Goal: Transaction & Acquisition: Purchase product/service

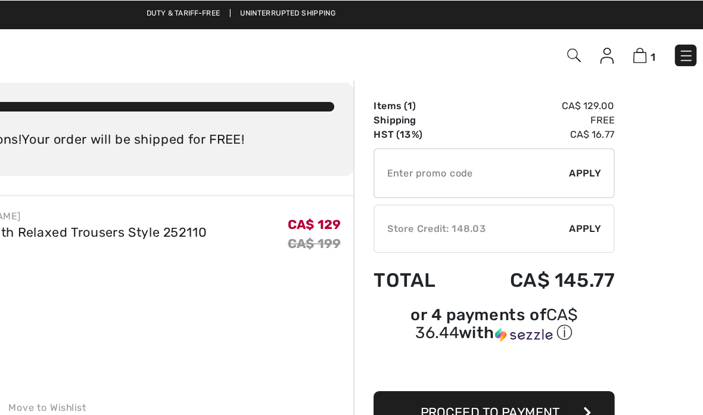
scroll to position [11, 0]
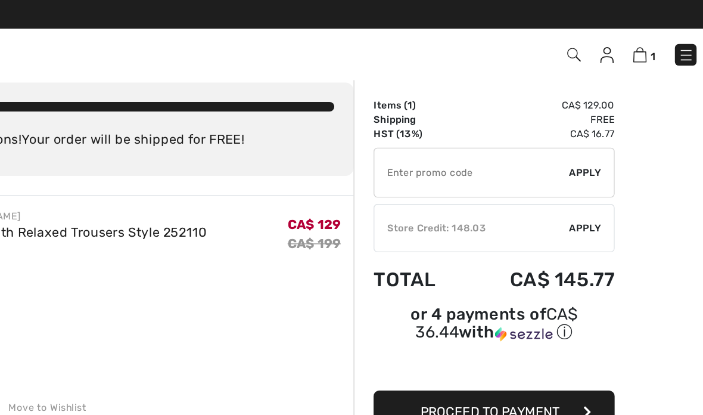
click at [595, 170] on span "Apply" at bounding box center [607, 169] width 24 height 11
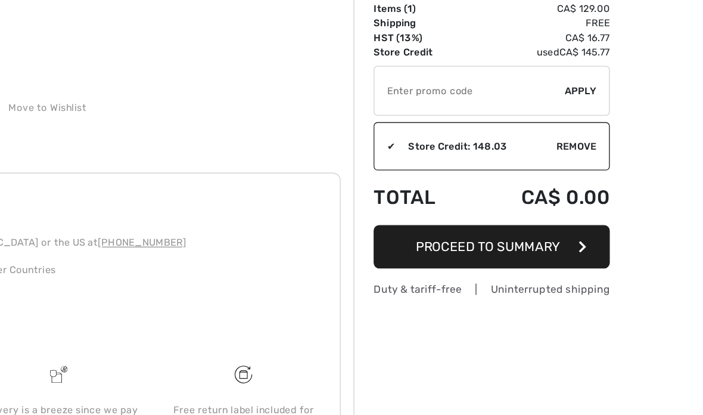
scroll to position [163, 0]
click at [482, 249] on span "Proceed to Summary" at bounding box center [535, 254] width 107 height 11
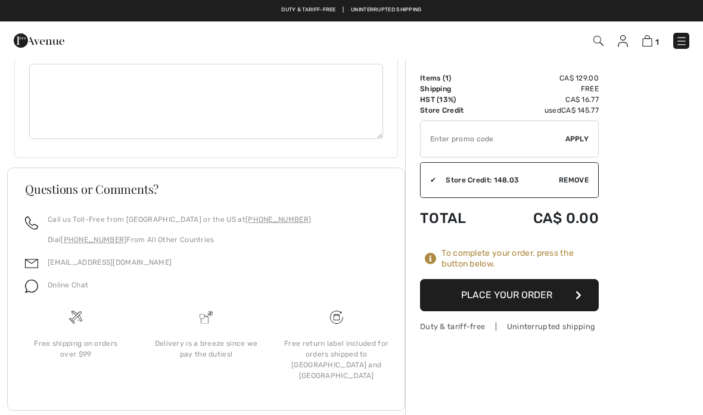
scroll to position [704, 0]
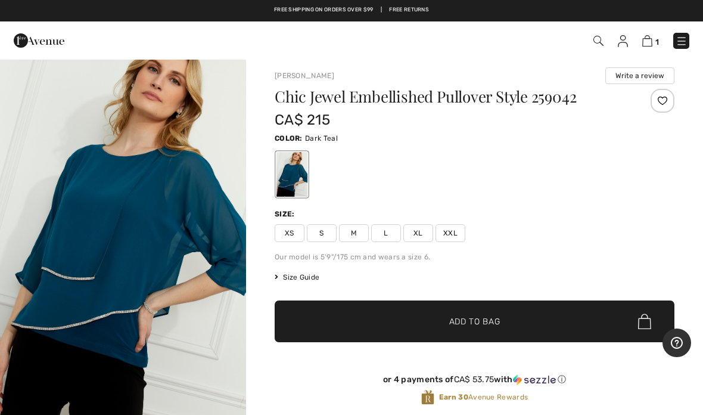
scroll to position [24, 0]
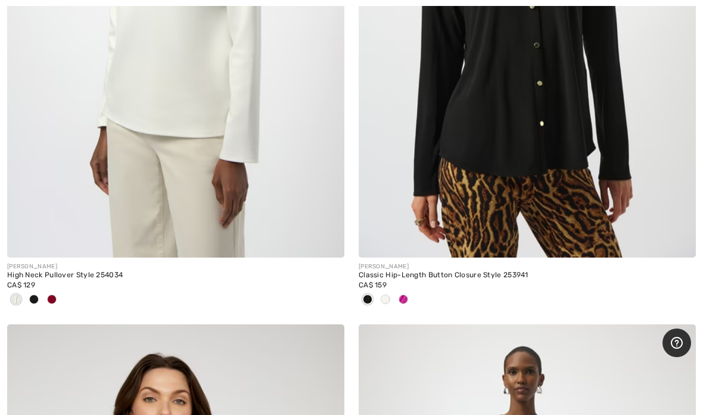
scroll to position [4462, 0]
click at [406, 295] on span at bounding box center [404, 300] width 10 height 10
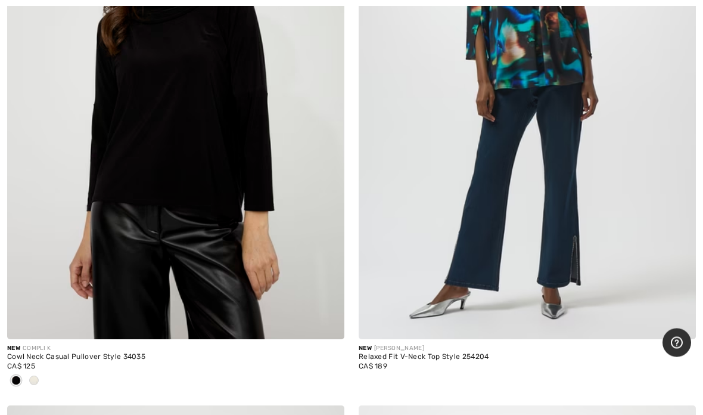
scroll to position [4970, 0]
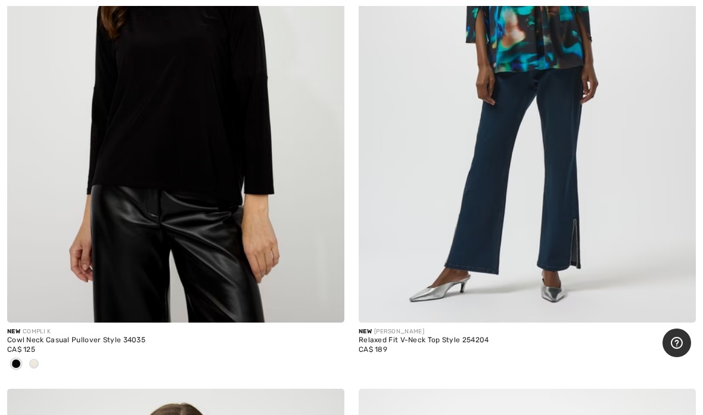
click at [221, 122] on img at bounding box center [175, 69] width 337 height 506
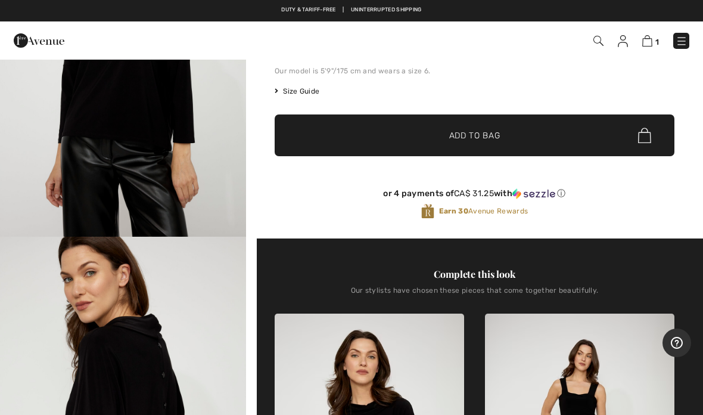
scroll to position [191, 0]
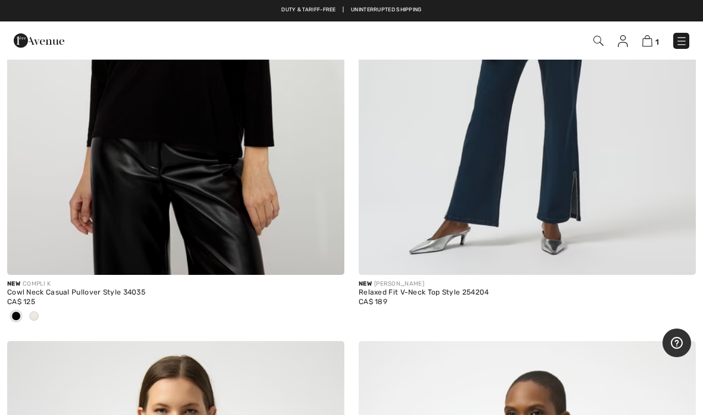
click at [36, 312] on span at bounding box center [34, 316] width 10 height 10
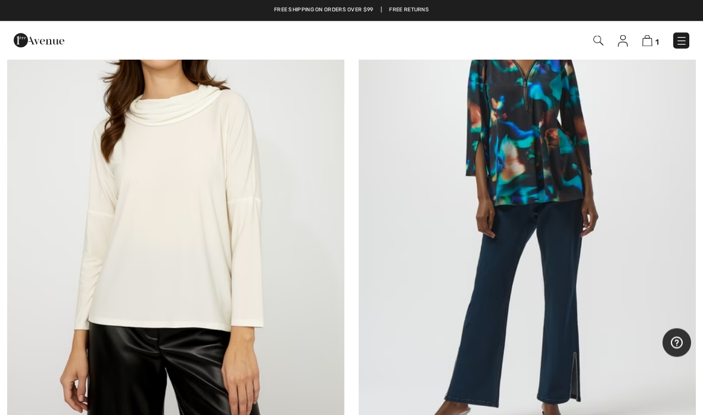
scroll to position [4836, 0]
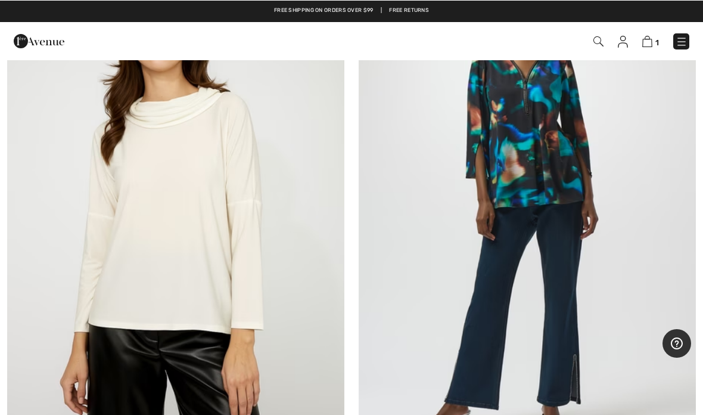
click at [186, 190] on img at bounding box center [175, 204] width 337 height 506
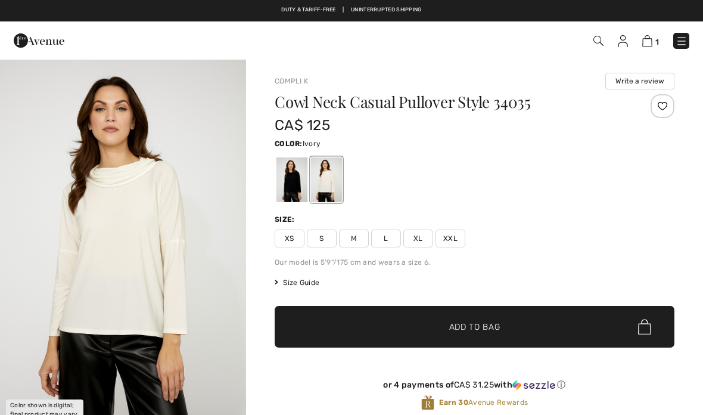
checkbox input "true"
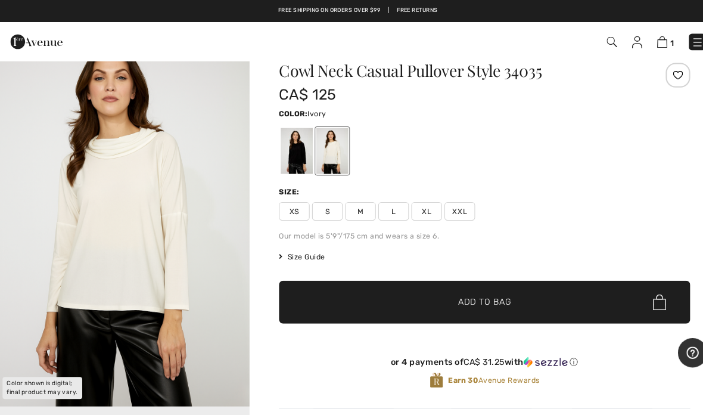
scroll to position [41, 0]
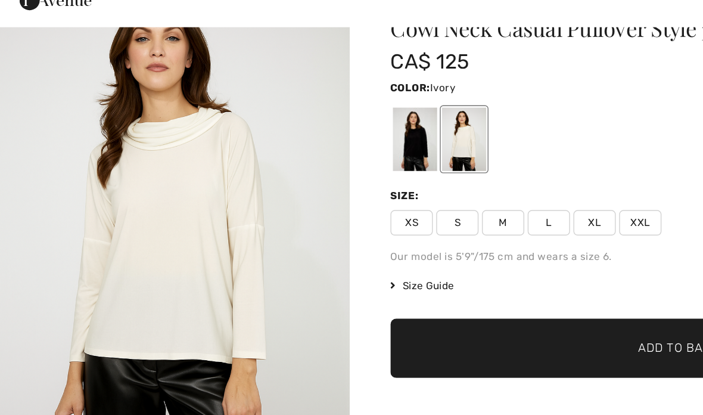
click at [414, 188] on span "XL" at bounding box center [418, 197] width 30 height 18
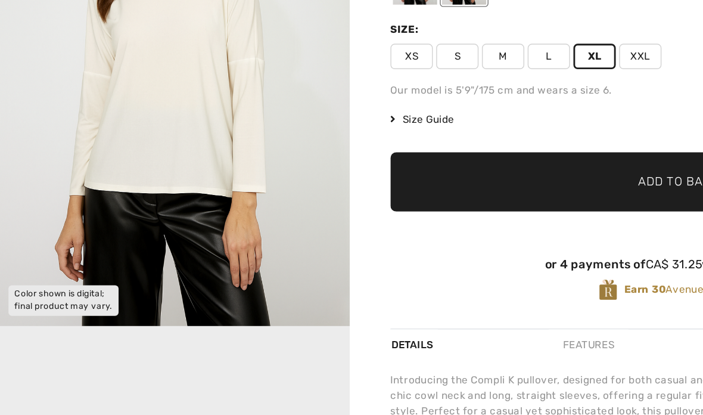
scroll to position [110, 0]
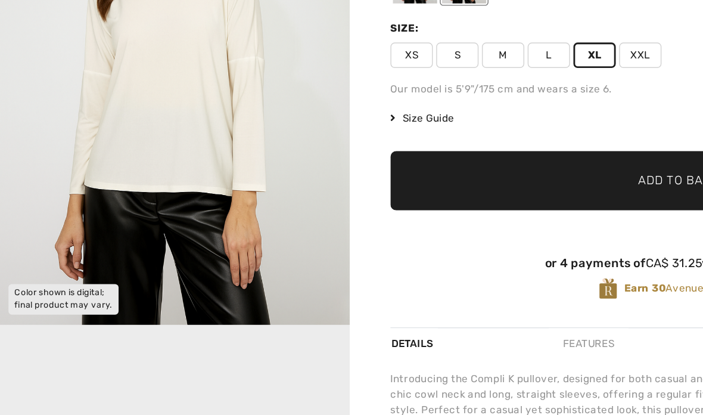
click at [459, 211] on span "Add to Bag" at bounding box center [474, 217] width 51 height 13
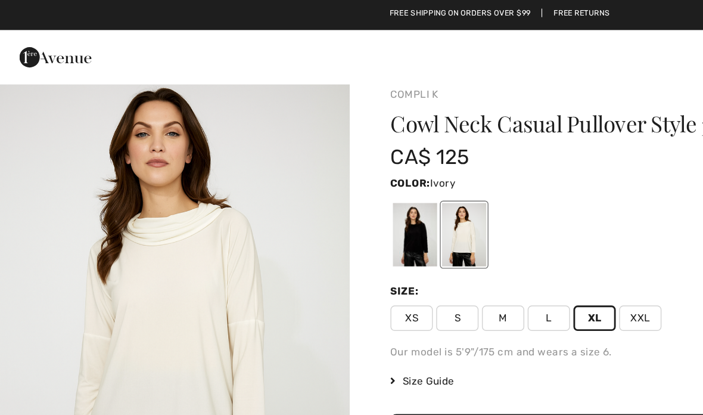
scroll to position [7, 0]
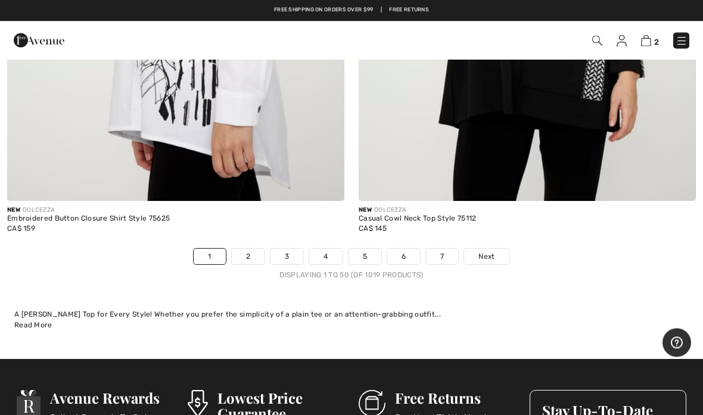
scroll to position [14409, 0]
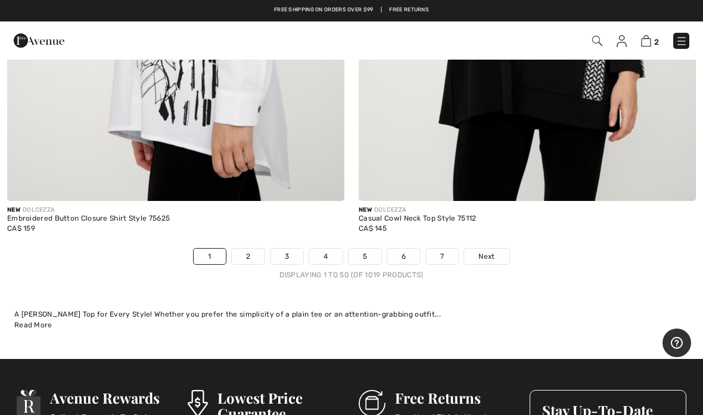
click at [492, 251] on span "Next" at bounding box center [487, 256] width 16 height 11
click at [493, 251] on span "Next" at bounding box center [487, 256] width 16 height 11
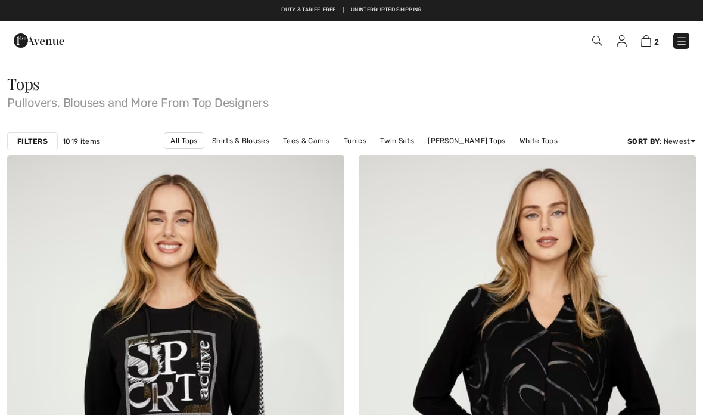
checkbox input "true"
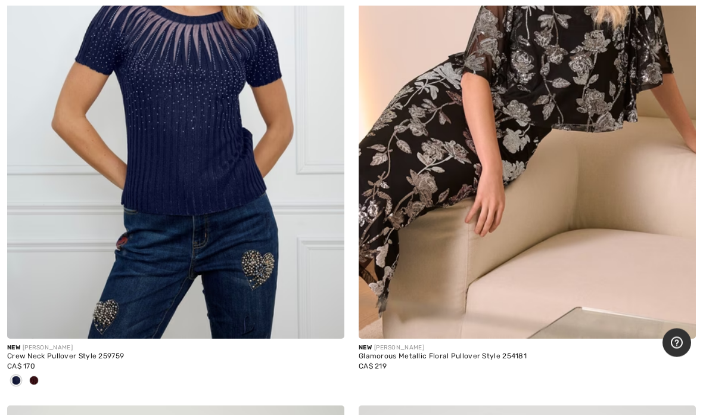
scroll to position [10754, 0]
click at [44, 371] on div at bounding box center [175, 381] width 337 height 20
click at [39, 372] on div at bounding box center [34, 381] width 18 height 20
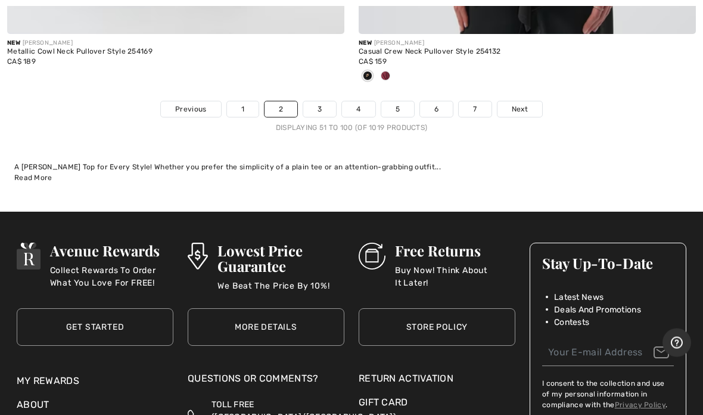
scroll to position [14576, 0]
click at [523, 104] on span "Next" at bounding box center [520, 109] width 16 height 11
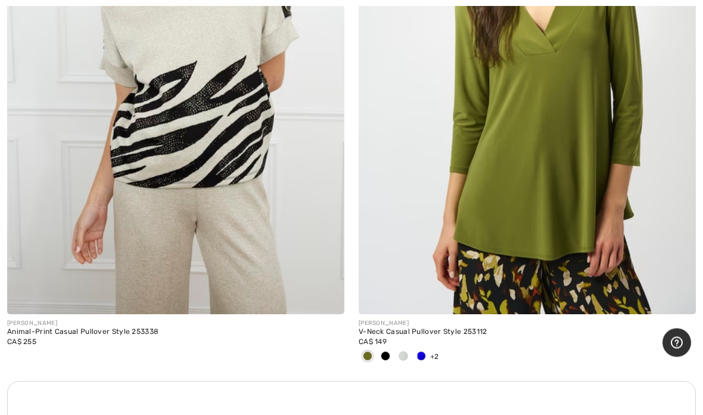
scroll to position [3151, 0]
click at [418, 347] on div at bounding box center [421, 357] width 18 height 20
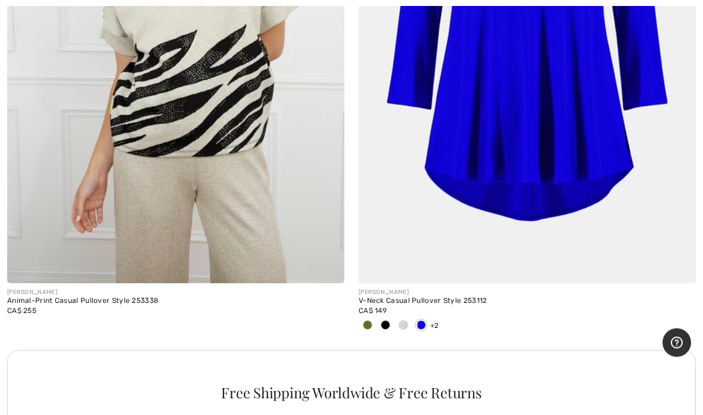
scroll to position [3182, 0]
click at [366, 324] on span at bounding box center [368, 325] width 10 height 10
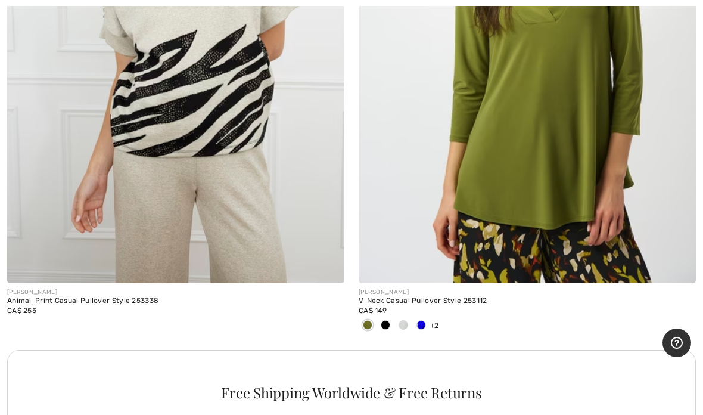
click at [385, 325] on span at bounding box center [386, 325] width 10 height 10
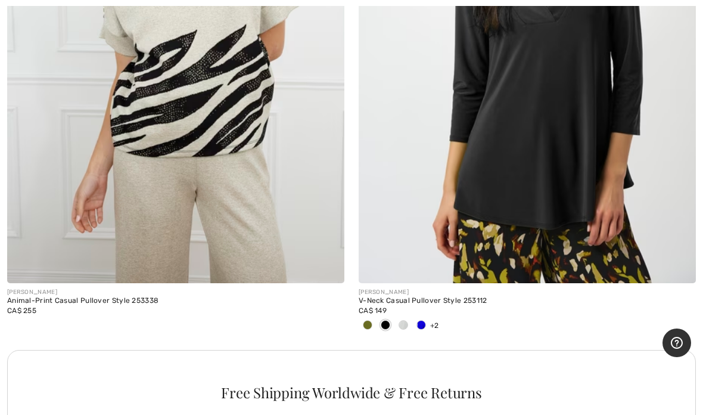
click at [409, 324] on div at bounding box center [404, 326] width 18 height 20
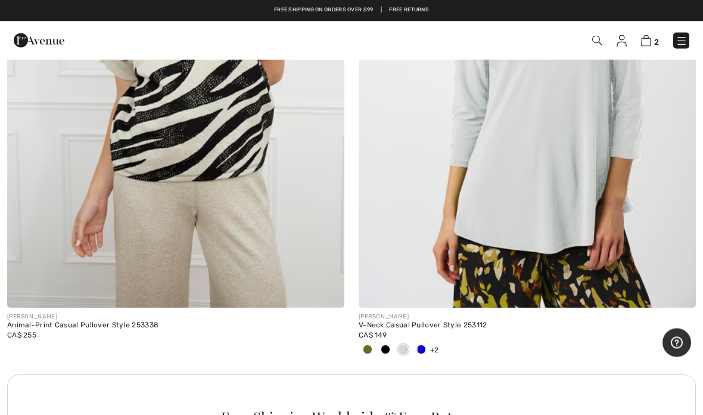
scroll to position [3156, 0]
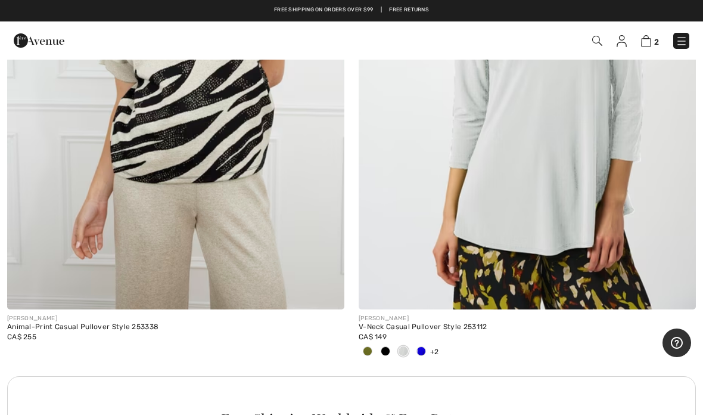
click at [426, 350] on div at bounding box center [421, 352] width 18 height 20
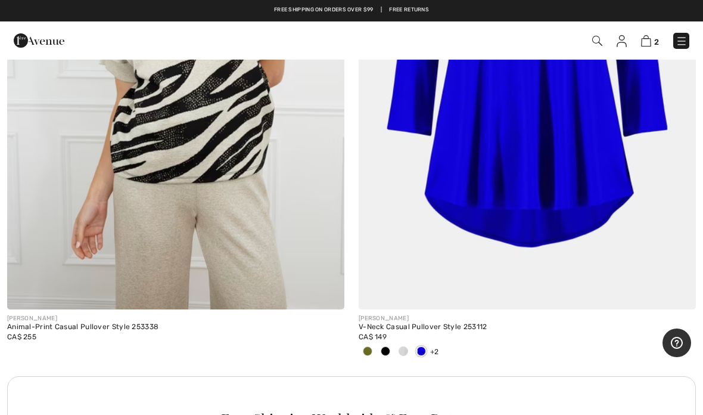
click at [440, 347] on div "+2 6 Colors" at bounding box center [527, 352] width 337 height 20
click at [444, 348] on div "+2 6 Colors" at bounding box center [527, 352] width 337 height 20
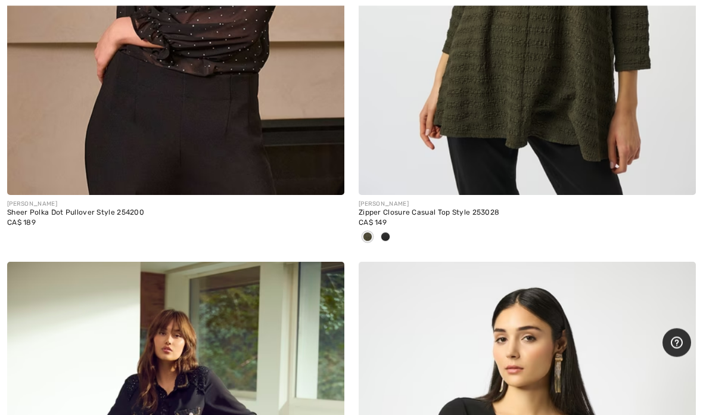
scroll to position [6223, 0]
click at [386, 232] on span at bounding box center [386, 237] width 10 height 10
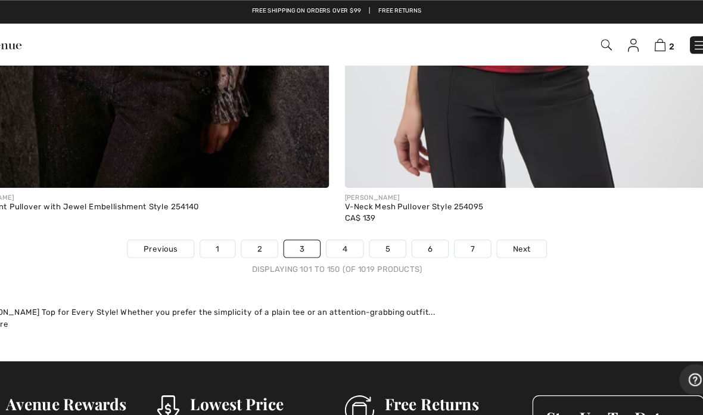
scroll to position [14558, 0]
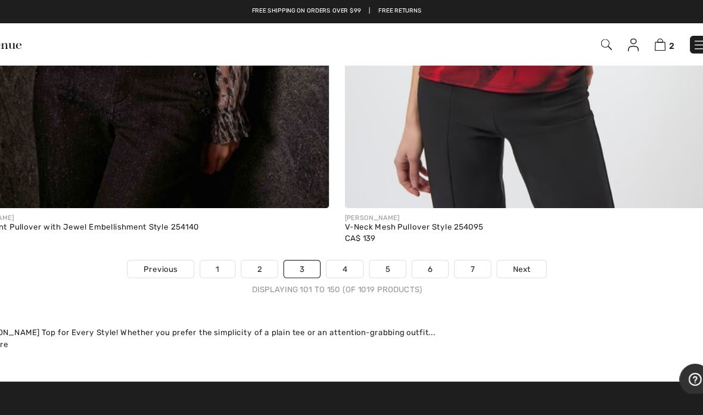
click at [512, 240] on span "Next" at bounding box center [520, 245] width 16 height 11
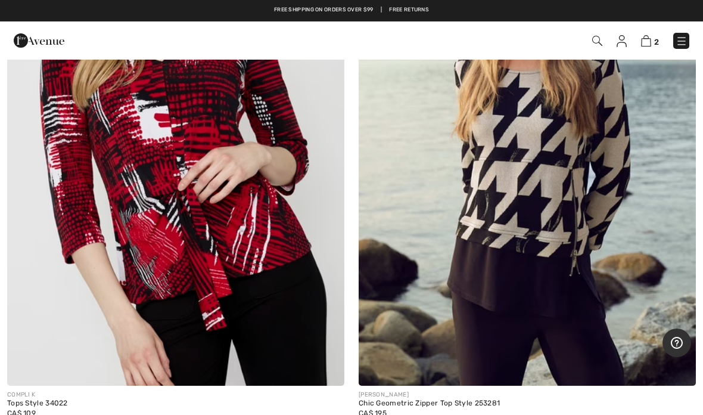
scroll to position [10667, 0]
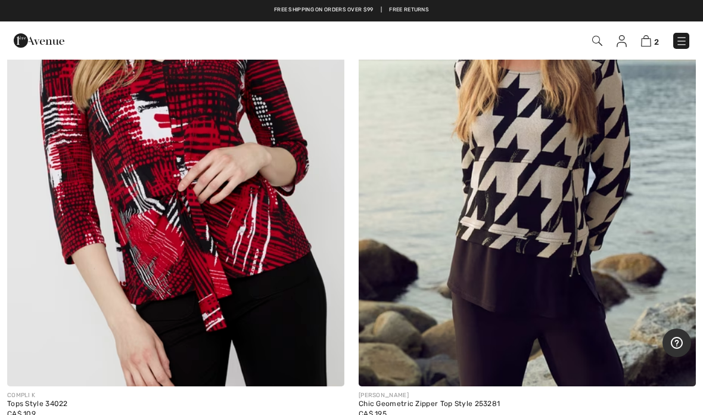
click at [663, 319] on img at bounding box center [527, 133] width 337 height 506
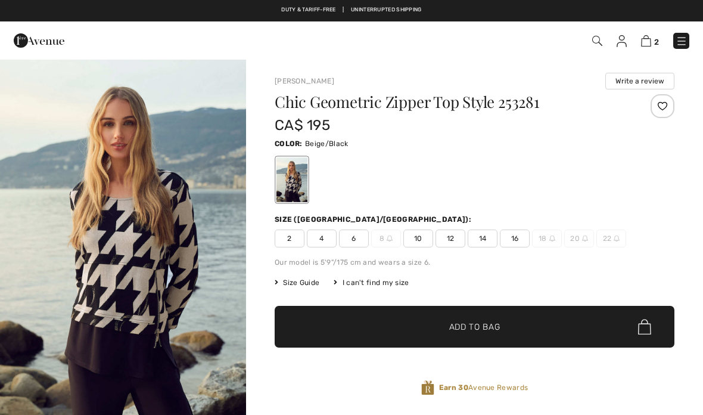
checkbox input "true"
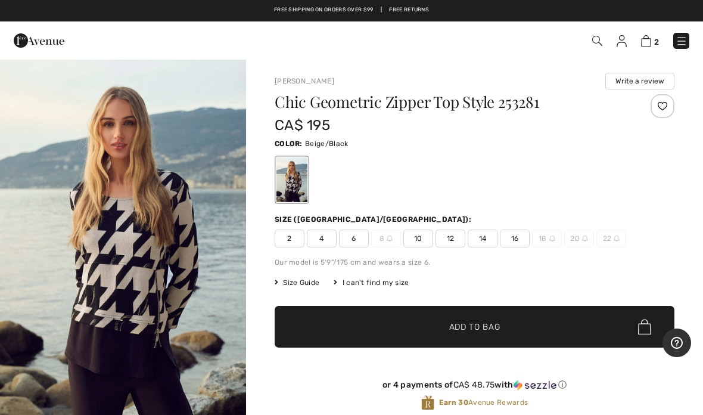
scroll to position [21, 0]
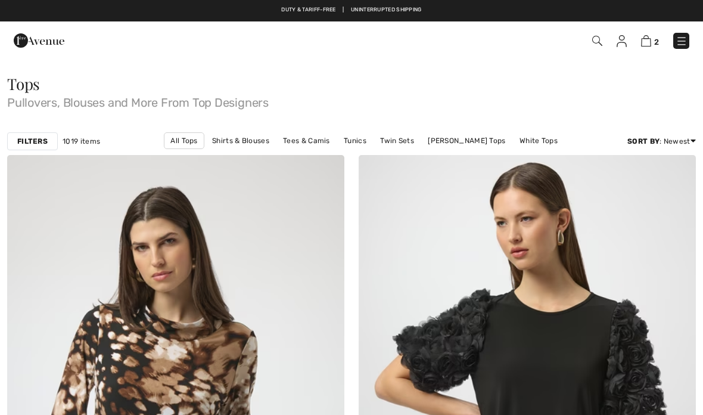
scroll to position [10825, 0]
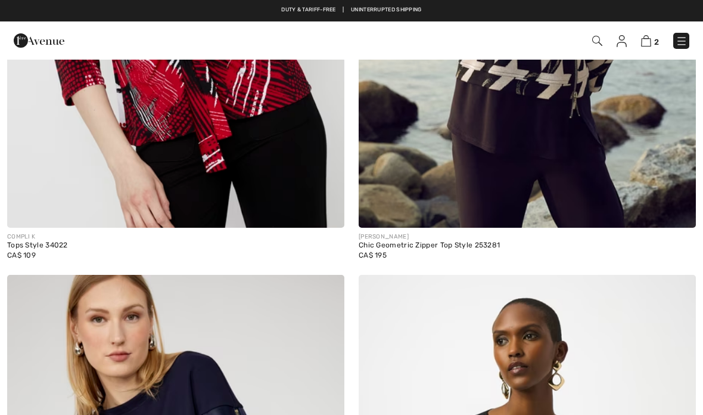
checkbox input "true"
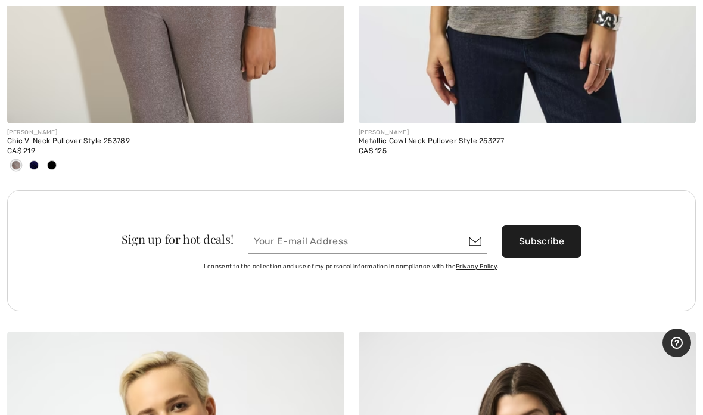
scroll to position [13732, 0]
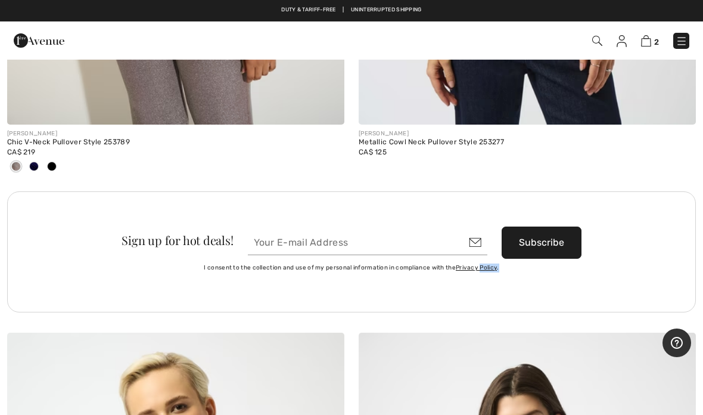
click at [666, 300] on div "Sign up for hot deals! Subscribe I consent to the collection and use of my pers…" at bounding box center [351, 251] width 689 height 121
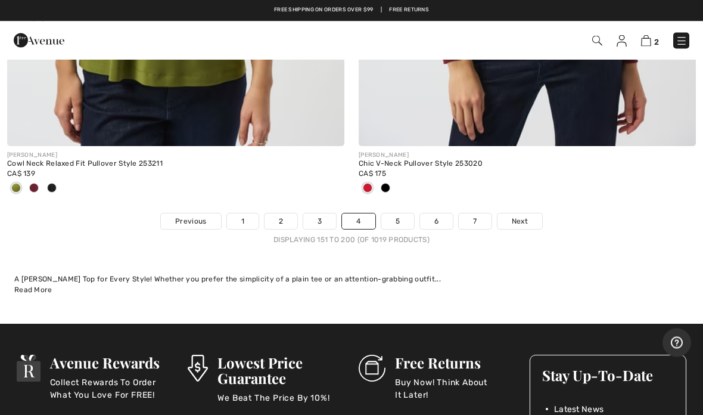
scroll to position [14416, 0]
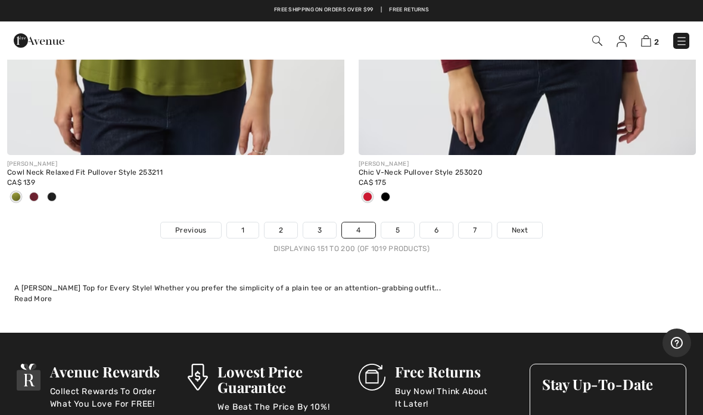
click at [514, 225] on span "Next" at bounding box center [520, 230] width 16 height 11
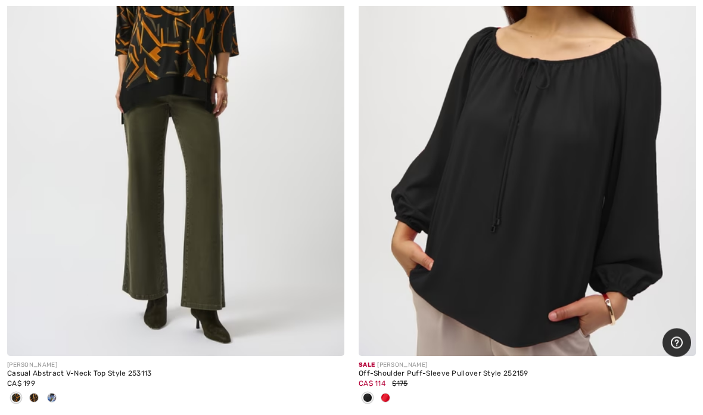
scroll to position [2576, 0]
click at [389, 393] on span at bounding box center [386, 398] width 10 height 10
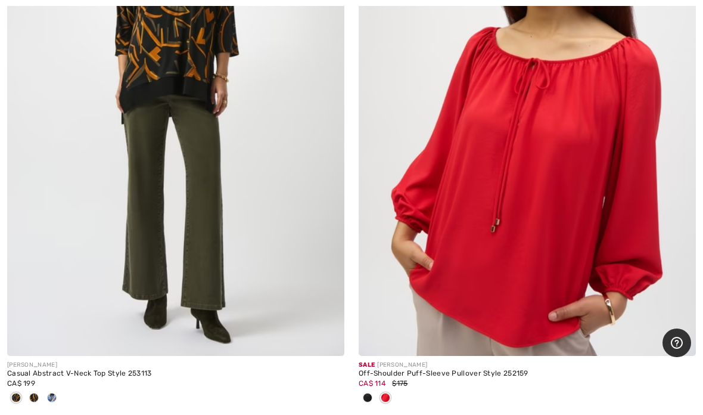
click at [571, 188] on img at bounding box center [527, 103] width 337 height 506
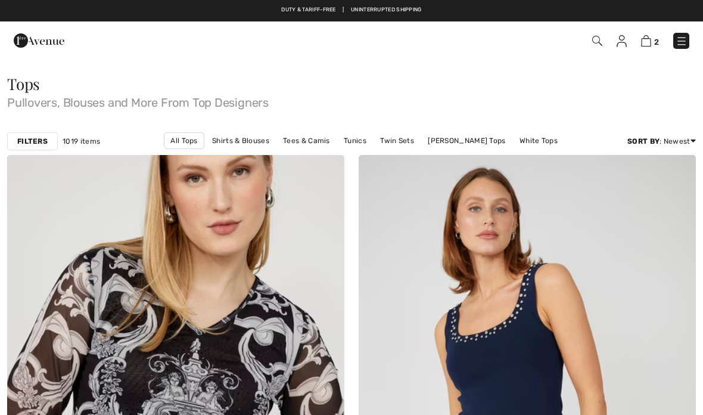
scroll to position [2623, 0]
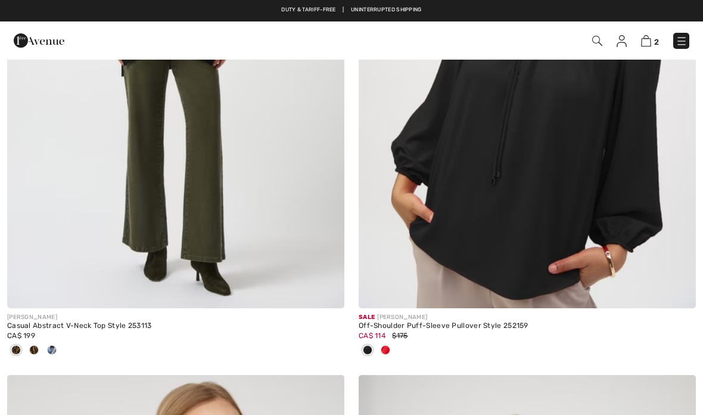
checkbox input "true"
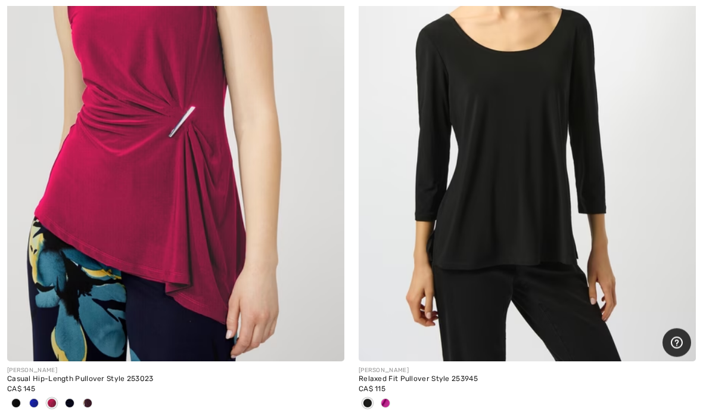
scroll to position [8982, 0]
click at [389, 398] on span at bounding box center [386, 403] width 10 height 10
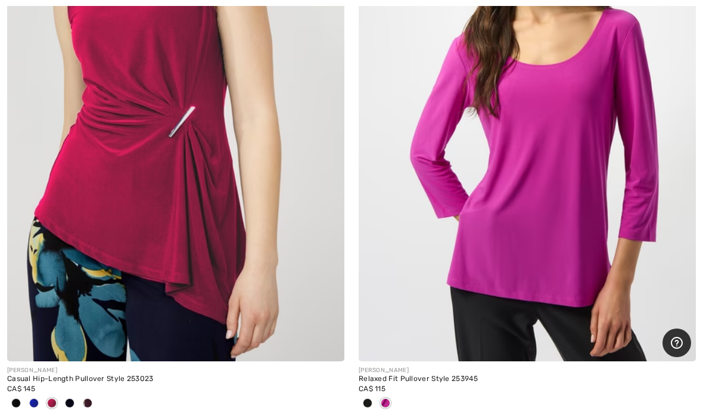
click at [562, 170] on img at bounding box center [527, 108] width 337 height 506
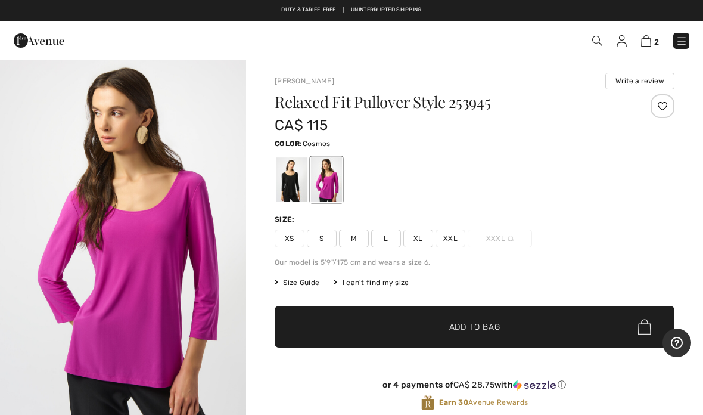
click at [415, 249] on div "Relaxed Fit Pullover Style 253945 CA$ 115 Color: Cosmos Size: XS S M L XL XXL X…" at bounding box center [475, 262] width 400 height 336
click at [425, 244] on span "XL" at bounding box center [418, 238] width 30 height 18
click at [480, 330] on span "Add to Bag" at bounding box center [474, 327] width 51 height 13
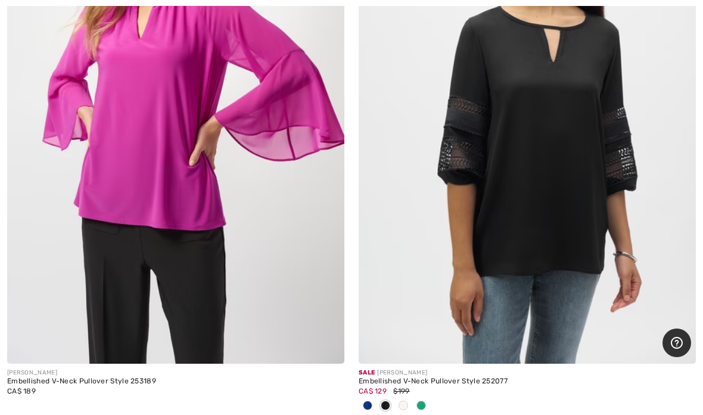
scroll to position [9529, 0]
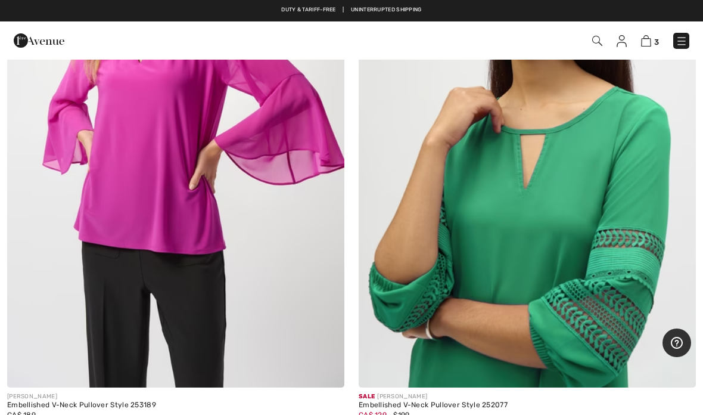
click at [578, 254] on img at bounding box center [527, 134] width 337 height 506
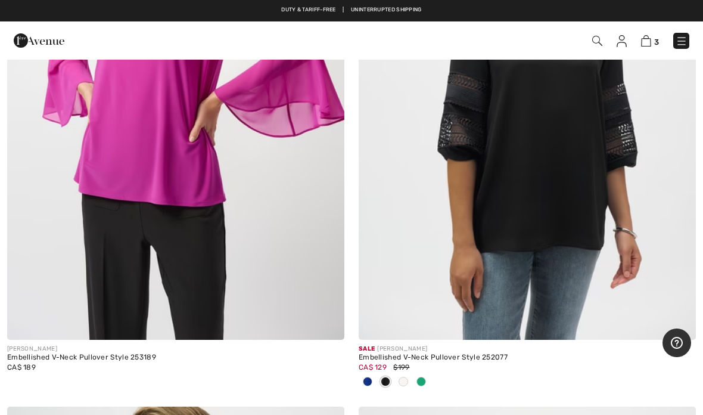
click at [364, 378] on span at bounding box center [368, 382] width 10 height 10
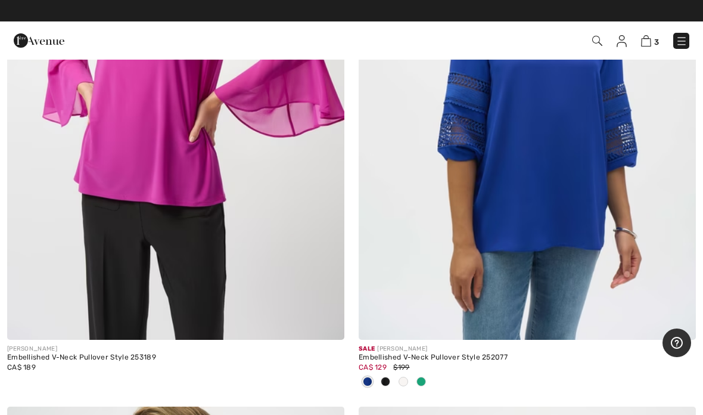
click at [571, 185] on img at bounding box center [527, 87] width 337 height 506
click at [582, 180] on img at bounding box center [527, 87] width 337 height 506
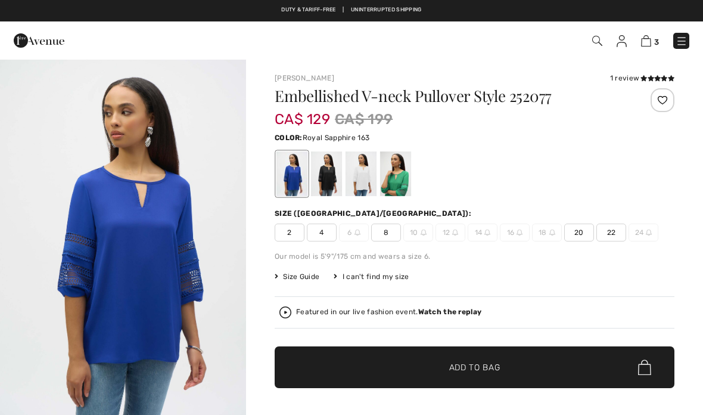
checkbox input "true"
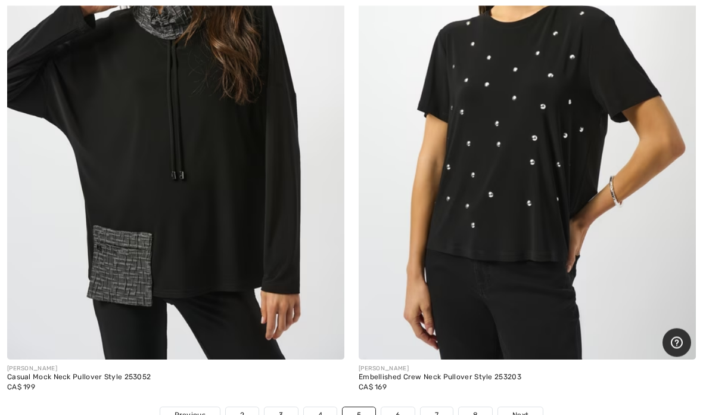
scroll to position [14274, 0]
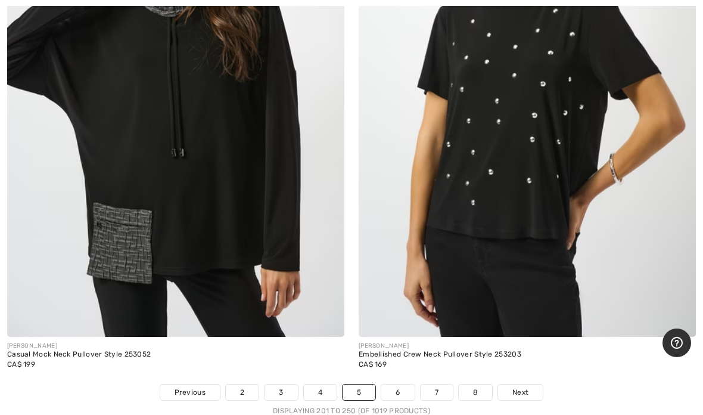
click at [532, 385] on link "Next" at bounding box center [520, 391] width 45 height 15
click at [527, 387] on span "Next" at bounding box center [521, 392] width 16 height 11
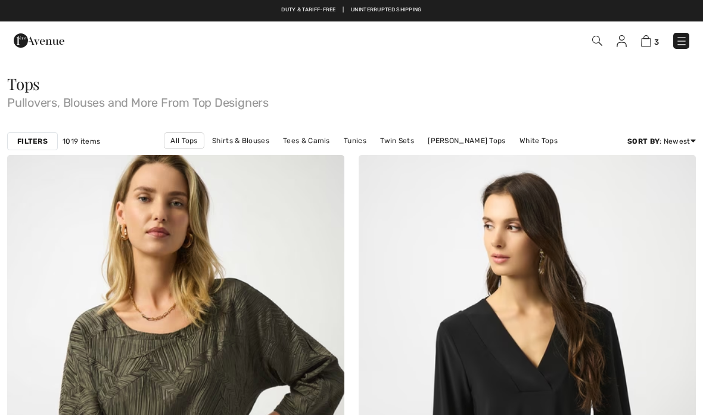
checkbox input "true"
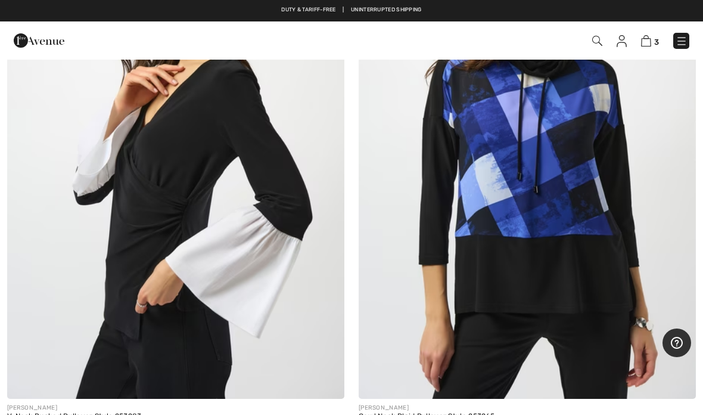
scroll to position [2513, 0]
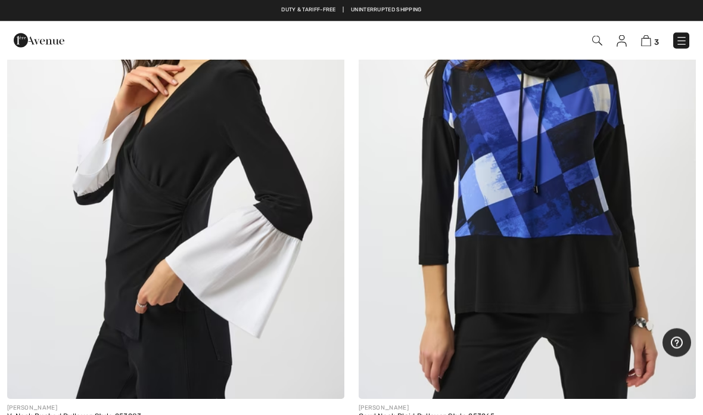
click at [564, 194] on img at bounding box center [527, 146] width 337 height 506
click at [563, 208] on img at bounding box center [527, 146] width 337 height 506
click at [563, 215] on img at bounding box center [527, 146] width 337 height 506
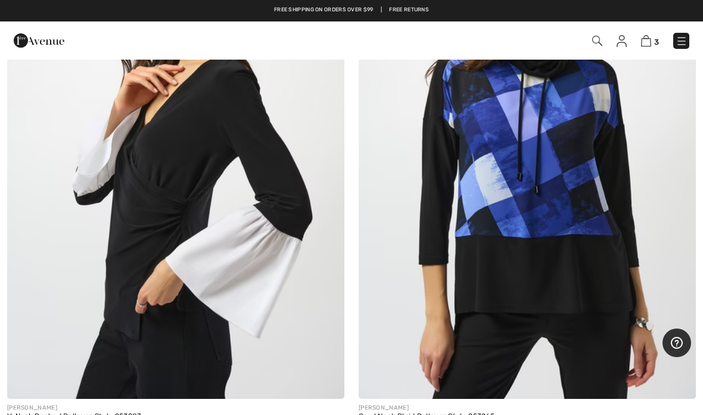
click at [566, 210] on img at bounding box center [527, 146] width 337 height 506
click at [562, 213] on img at bounding box center [527, 146] width 337 height 506
click at [523, 261] on img at bounding box center [527, 146] width 337 height 506
click at [667, 130] on img at bounding box center [527, 146] width 337 height 506
click at [535, 178] on img at bounding box center [527, 146] width 337 height 506
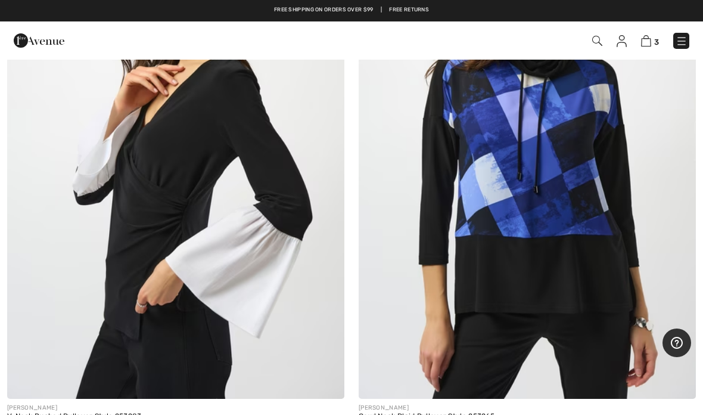
click at [538, 184] on img at bounding box center [527, 146] width 337 height 506
click at [429, 238] on img at bounding box center [527, 146] width 337 height 506
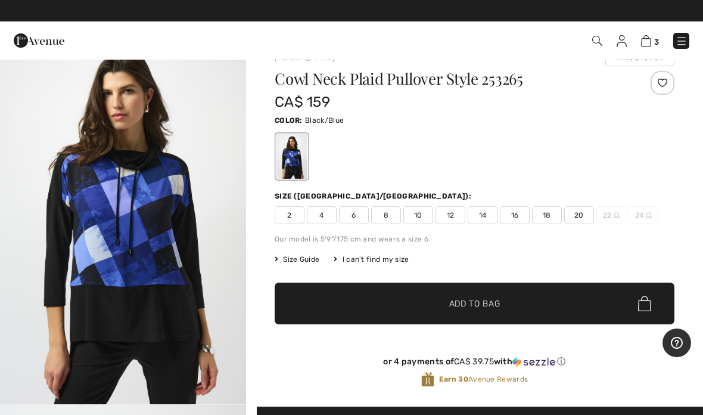
click at [480, 219] on span "14" at bounding box center [483, 215] width 30 height 18
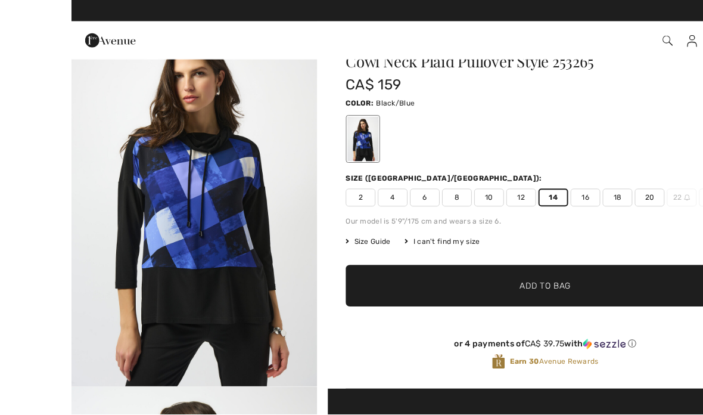
scroll to position [41, 0]
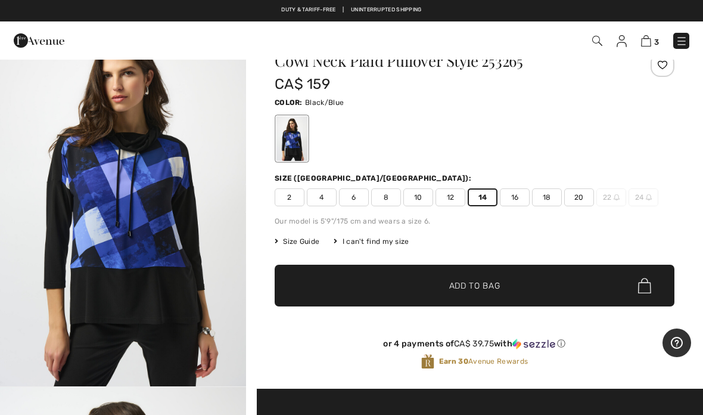
click at [491, 287] on span "Add to Bag" at bounding box center [474, 285] width 51 height 13
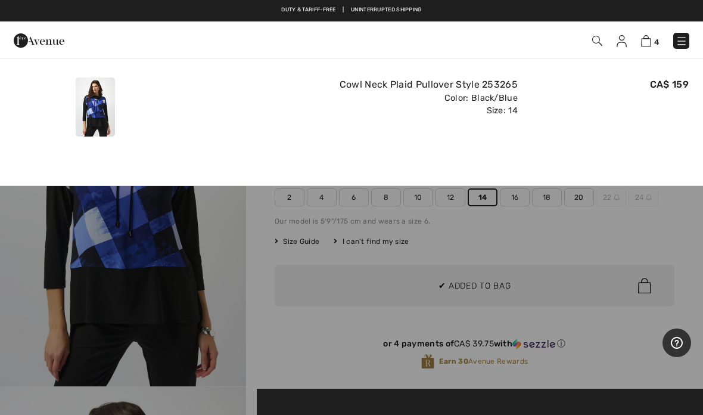
scroll to position [0, 0]
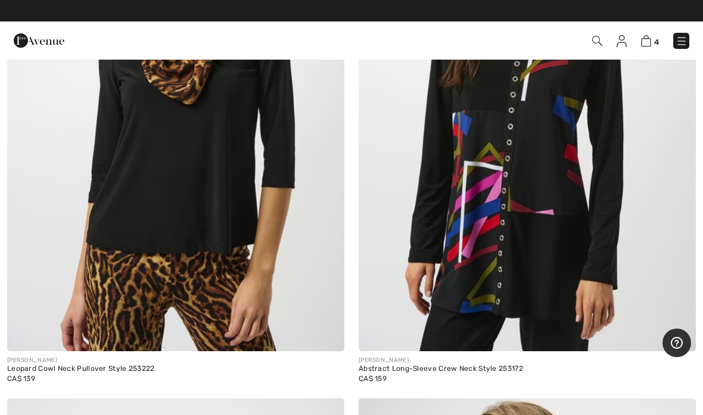
scroll to position [3775, 0]
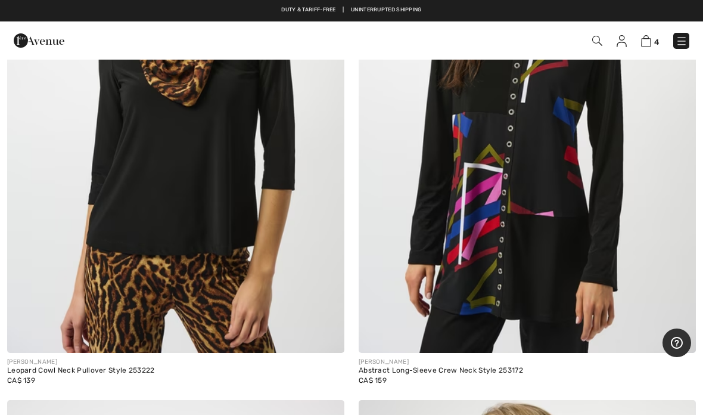
click at [545, 204] on img at bounding box center [527, 100] width 337 height 506
click at [548, 210] on img at bounding box center [527, 100] width 337 height 506
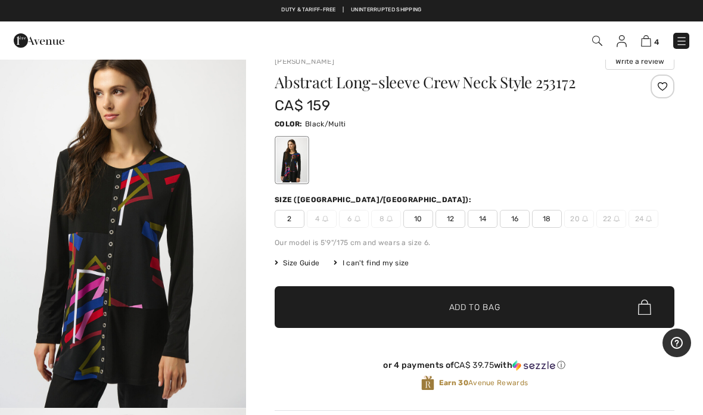
scroll to position [15, 0]
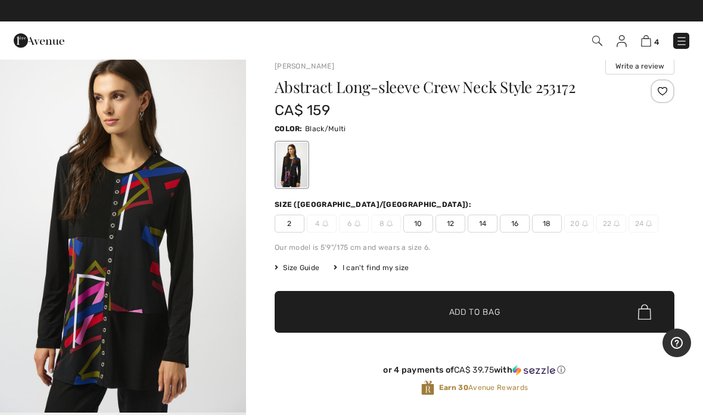
click at [486, 228] on span "14" at bounding box center [483, 224] width 30 height 18
click at [471, 325] on span "✔ Added to Bag Add to Bag" at bounding box center [475, 312] width 400 height 42
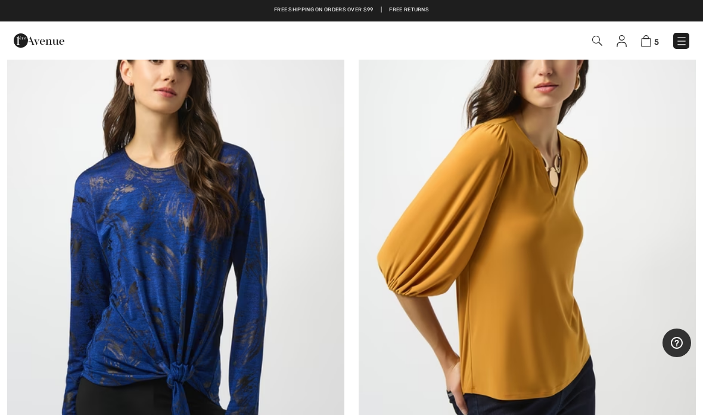
scroll to position [5257, 0]
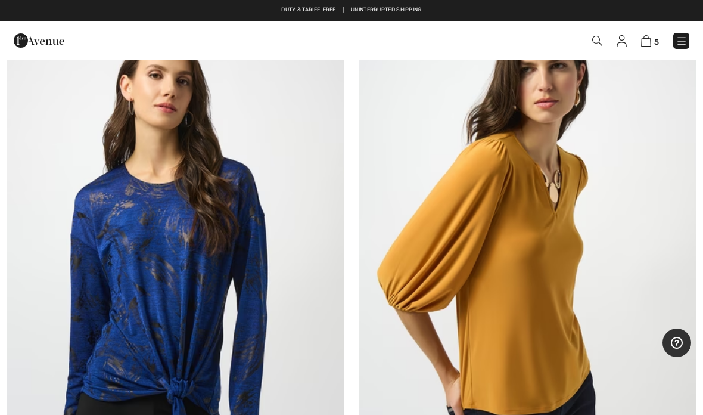
click at [536, 287] on img at bounding box center [527, 276] width 337 height 506
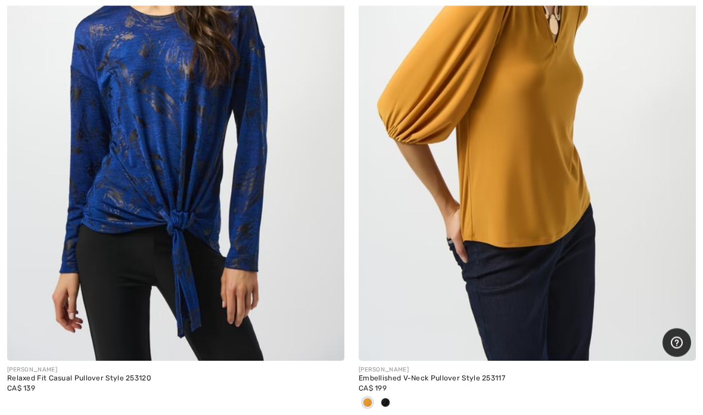
scroll to position [5425, 0]
click at [371, 402] on span at bounding box center [368, 402] width 10 height 10
click at [554, 173] on img at bounding box center [527, 107] width 337 height 506
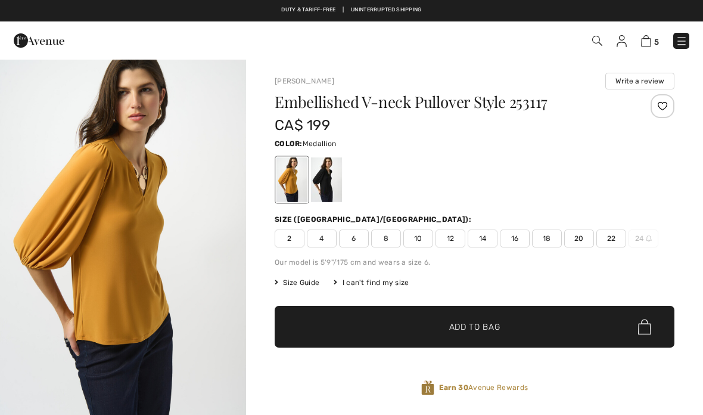
checkbox input "true"
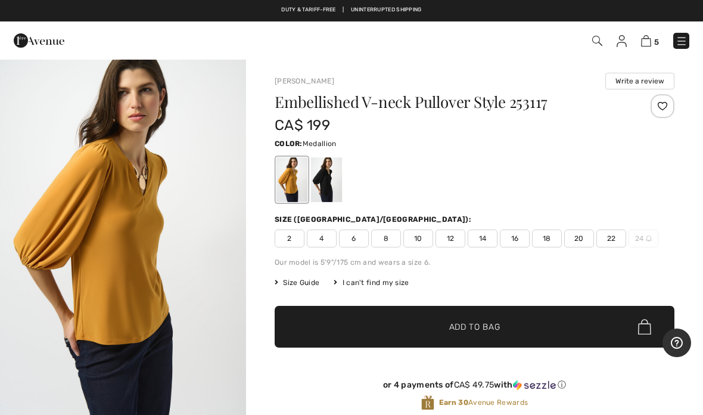
click at [489, 245] on span "14" at bounding box center [483, 238] width 30 height 18
click at [487, 328] on span "Add to Bag" at bounding box center [474, 327] width 51 height 13
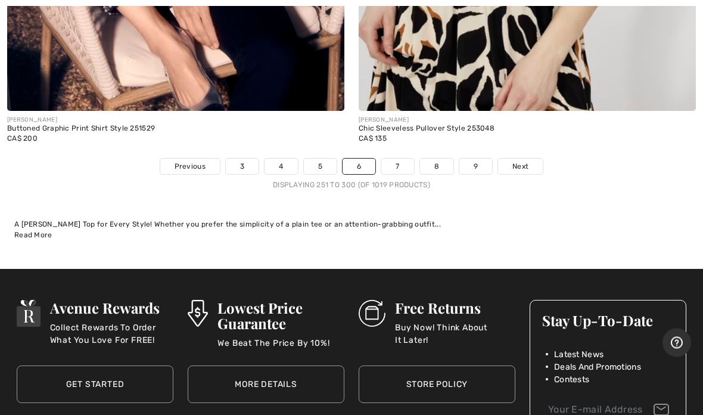
scroll to position [14465, 0]
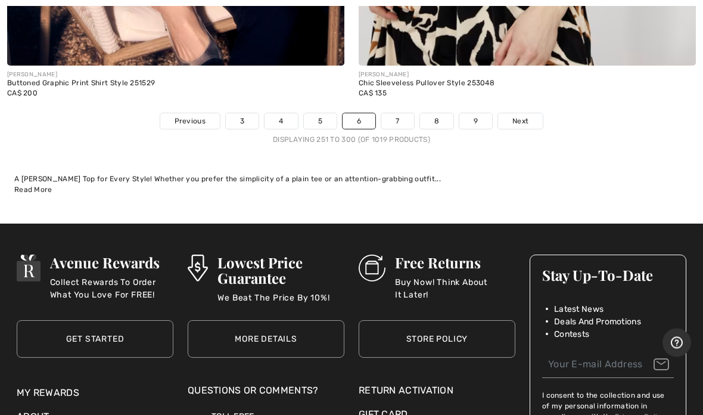
click at [515, 116] on span "Next" at bounding box center [521, 121] width 16 height 11
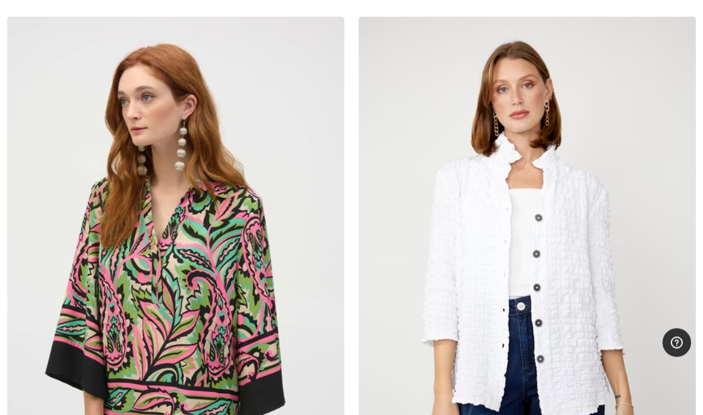
scroll to position [10571, 0]
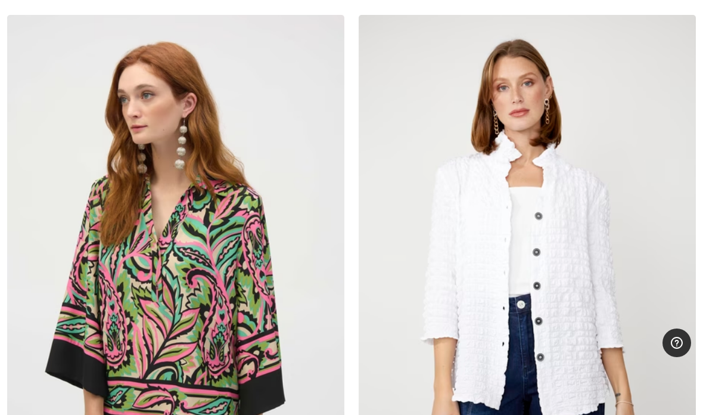
click at [573, 231] on img at bounding box center [527, 268] width 337 height 506
click at [647, 226] on img at bounding box center [527, 268] width 337 height 506
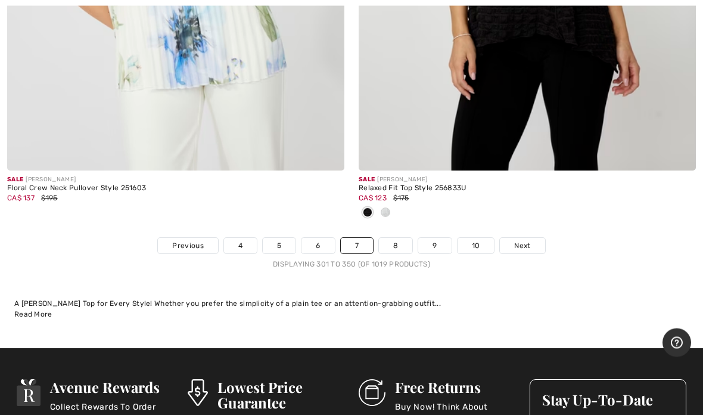
scroll to position [14482, 0]
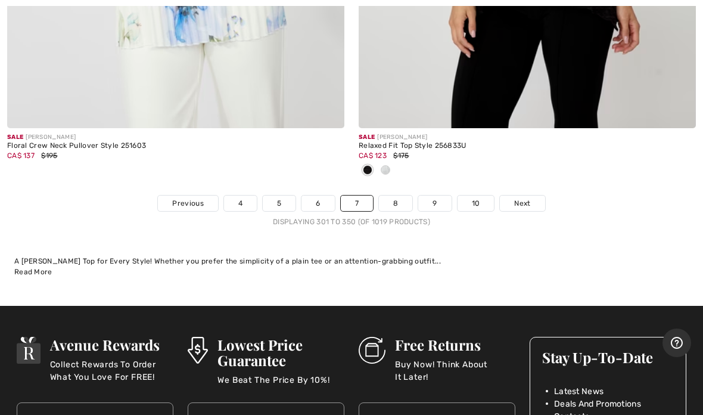
click at [530, 198] on span "Next" at bounding box center [522, 203] width 16 height 11
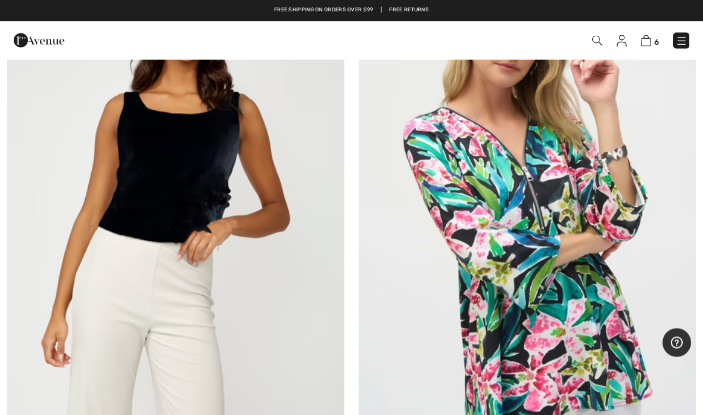
scroll to position [197, 0]
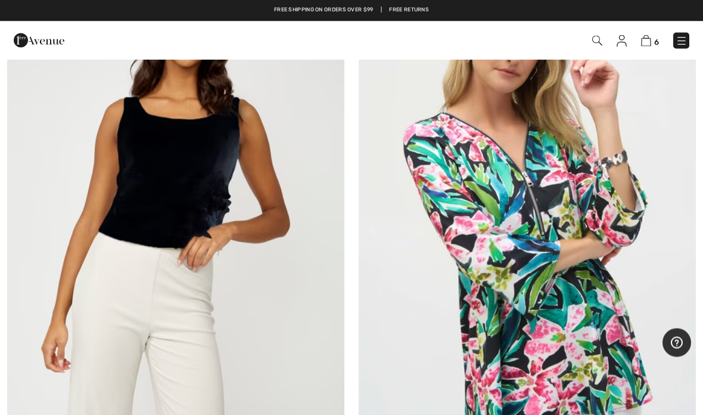
click at [540, 244] on img at bounding box center [527, 211] width 337 height 506
click at [571, 300] on img at bounding box center [527, 211] width 337 height 506
click at [523, 239] on img at bounding box center [527, 211] width 337 height 506
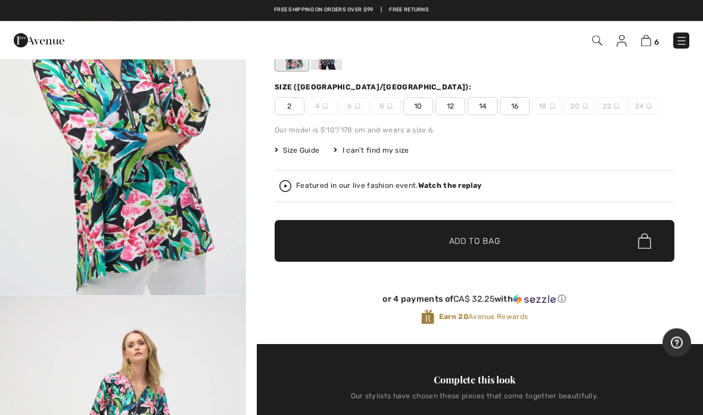
scroll to position [122, 0]
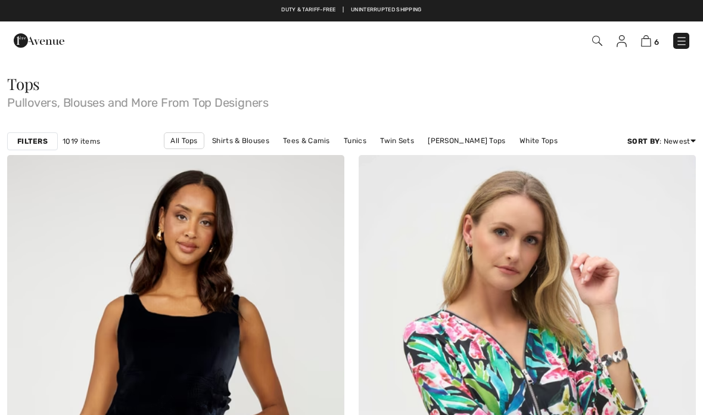
scroll to position [197, 0]
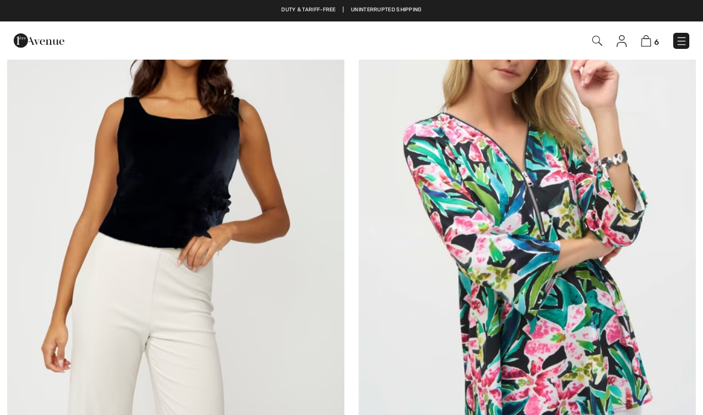
checkbox input "true"
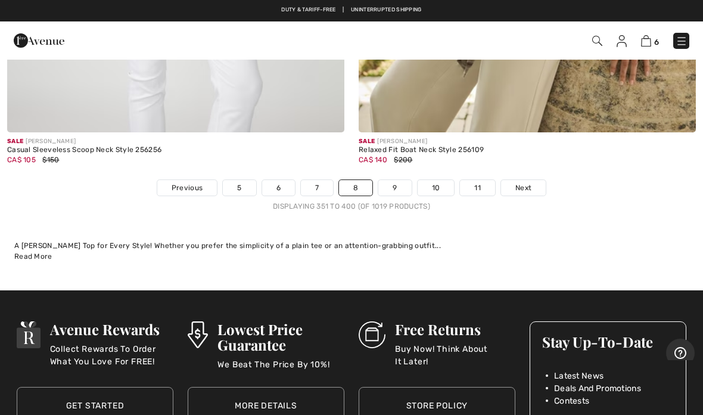
scroll to position [14549, 0]
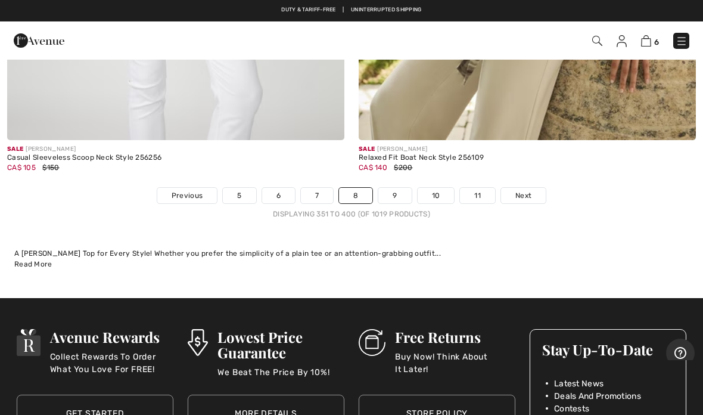
click at [527, 190] on span "Next" at bounding box center [523, 195] width 16 height 11
click at [545, 209] on div "Displaying 351 to 400 (of 1019 products)" at bounding box center [351, 214] width 703 height 11
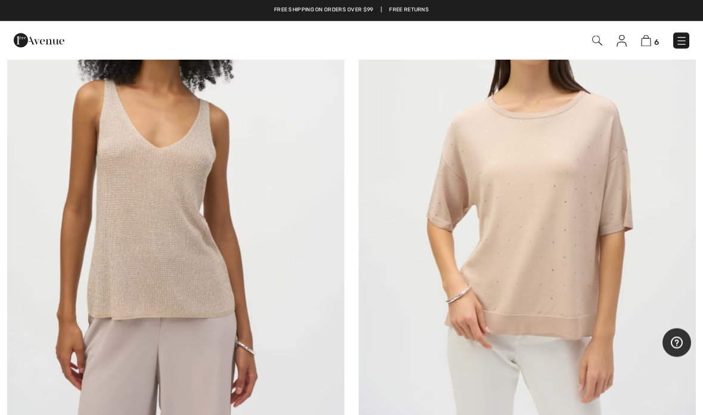
scroll to position [3017, 0]
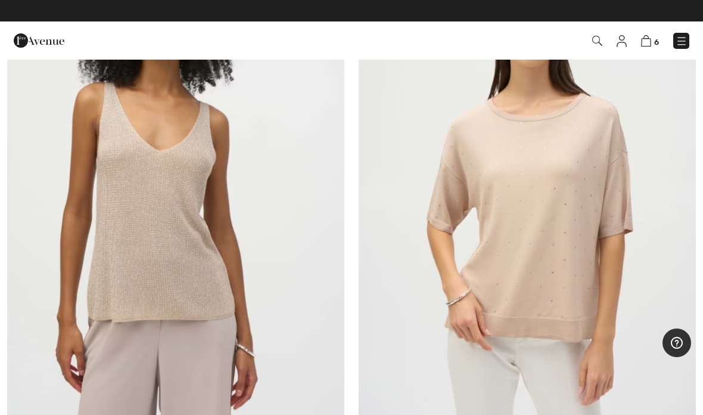
click at [557, 200] on img at bounding box center [527, 176] width 337 height 506
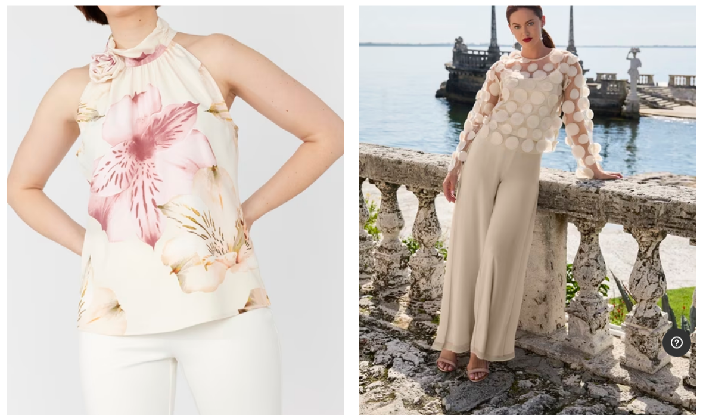
scroll to position [3703, 0]
click at [0, 173] on div "Sale [PERSON_NAME] Floral Sleeveless Halter Top Style 256332 CA$ 140 $200" at bounding box center [176, 205] width 352 height 573
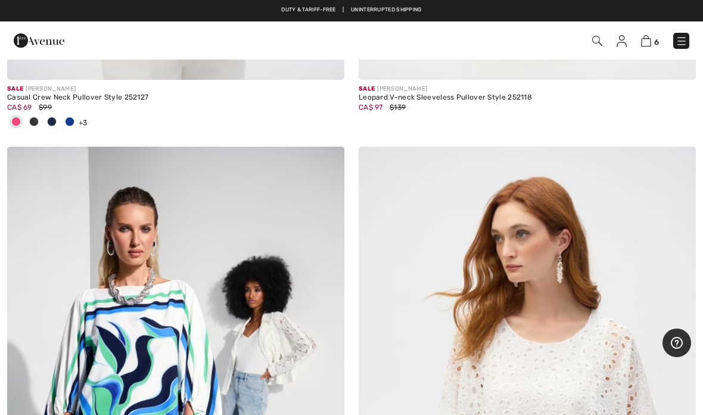
scroll to position [9259, 0]
